Goal: Task Accomplishment & Management: Manage account settings

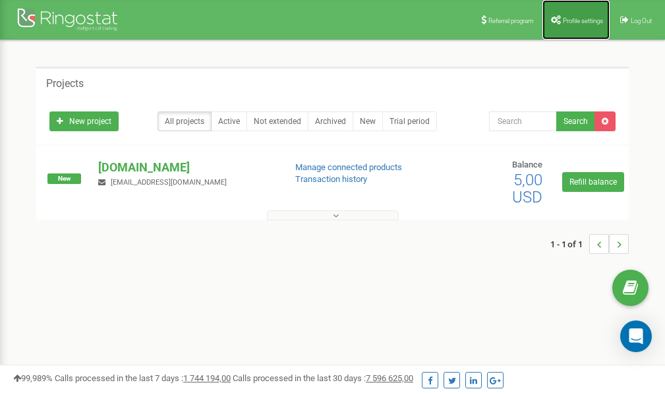
click at [579, 22] on span "Profile settings" at bounding box center [583, 20] width 40 height 7
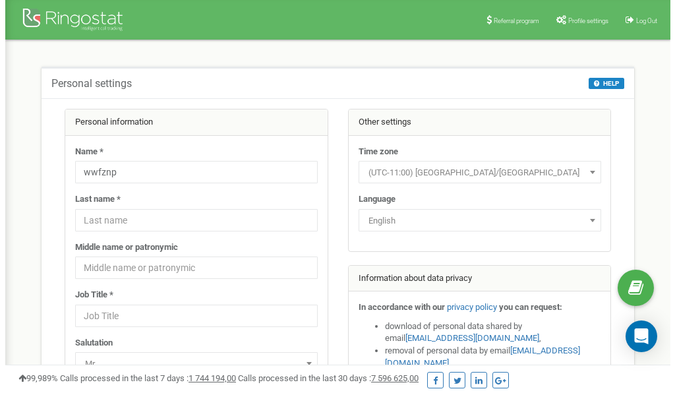
scroll to position [66, 0]
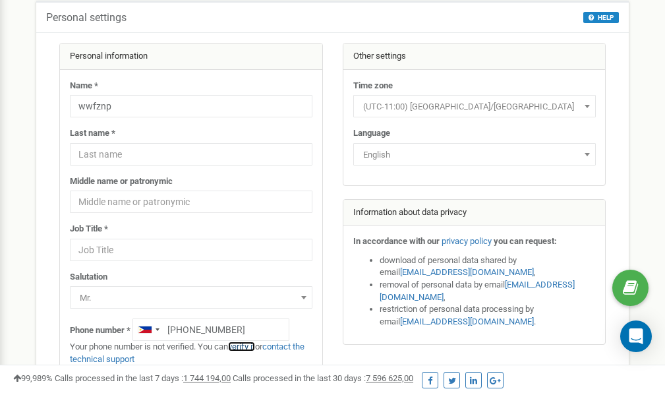
click at [248, 347] on link "verify it" at bounding box center [241, 346] width 27 height 10
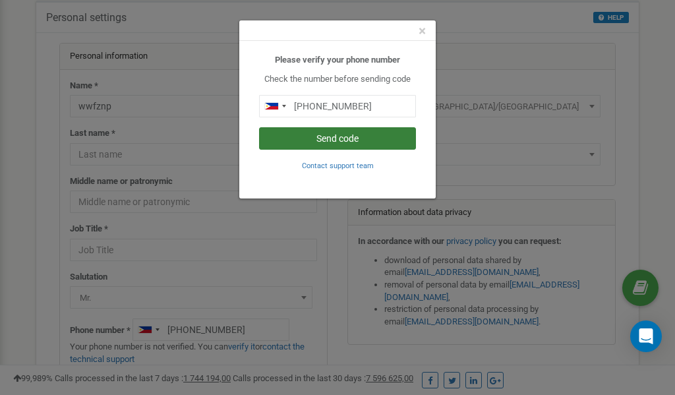
click at [344, 140] on button "Send code" at bounding box center [337, 138] width 157 height 22
